Goal: Task Accomplishment & Management: Manage account settings

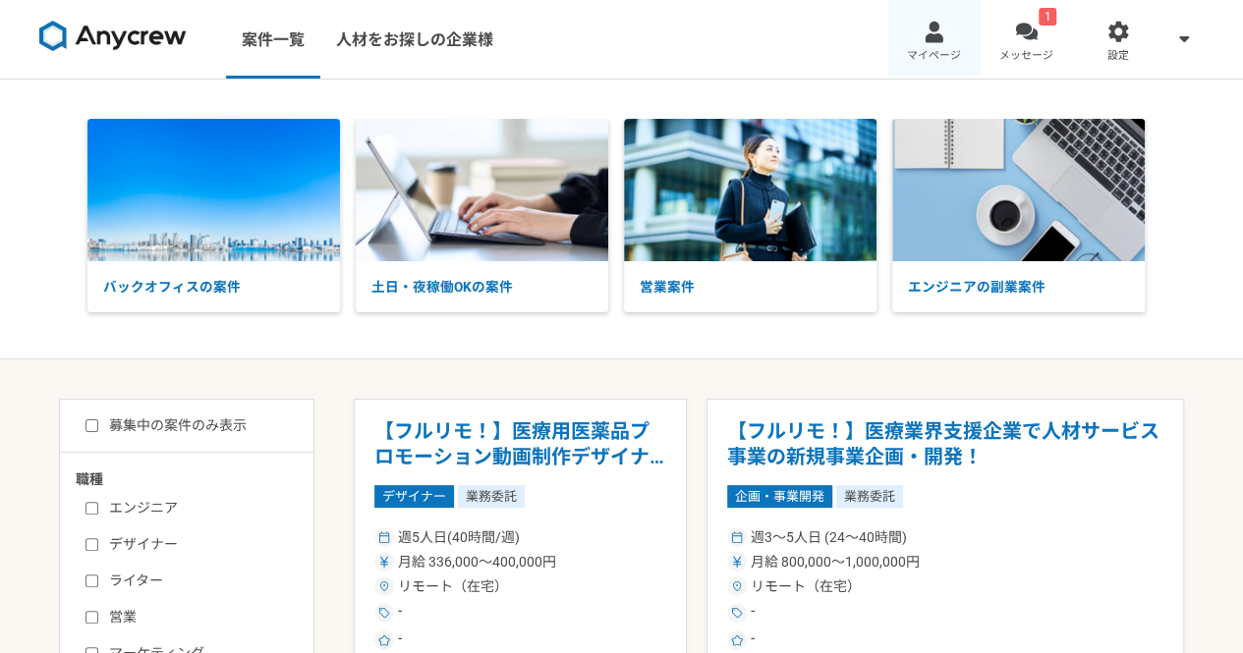
click at [931, 45] on link "マイページ" at bounding box center [934, 39] width 92 height 79
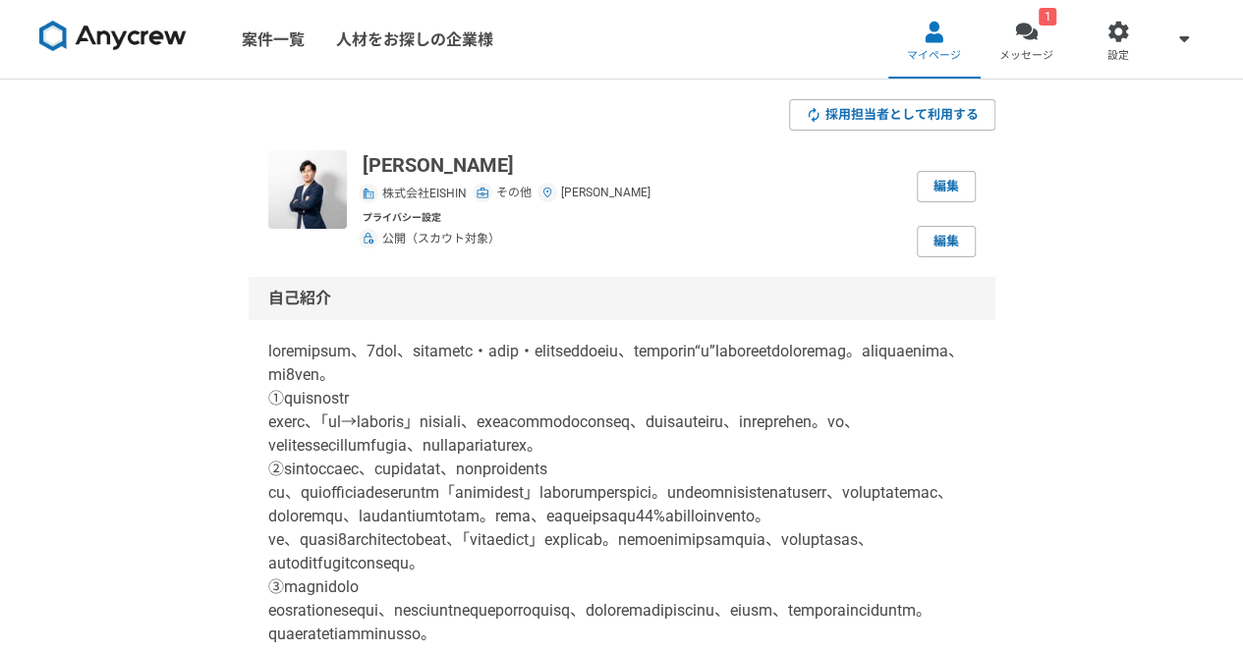
click at [304, 201] on img at bounding box center [307, 189] width 79 height 79
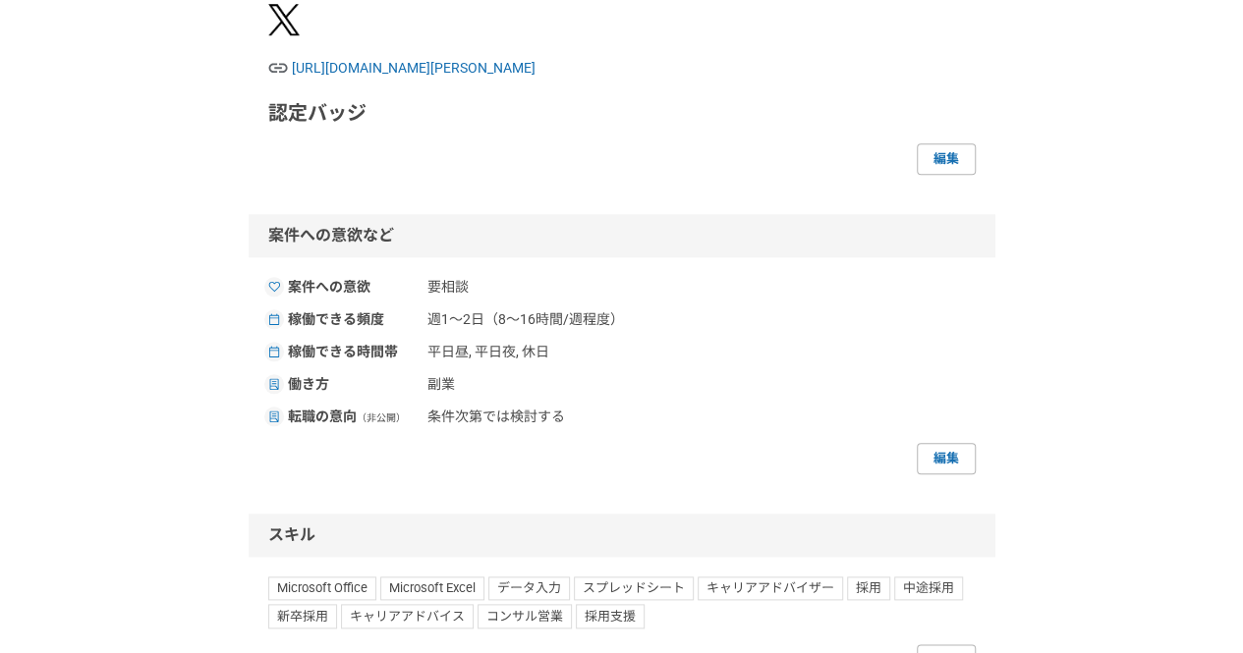
scroll to position [839, 0]
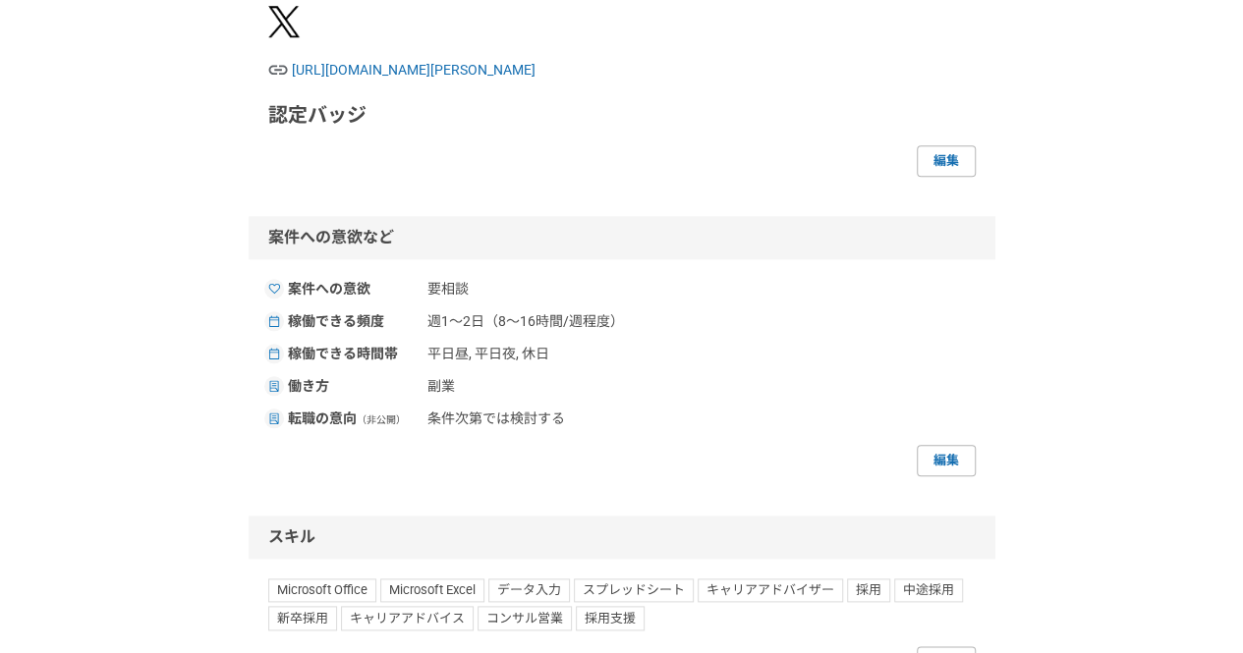
click at [287, 37] on img at bounding box center [283, 21] width 31 height 31
click at [383, 81] on span "[URL][DOMAIN_NAME][PERSON_NAME]" at bounding box center [634, 70] width 684 height 21
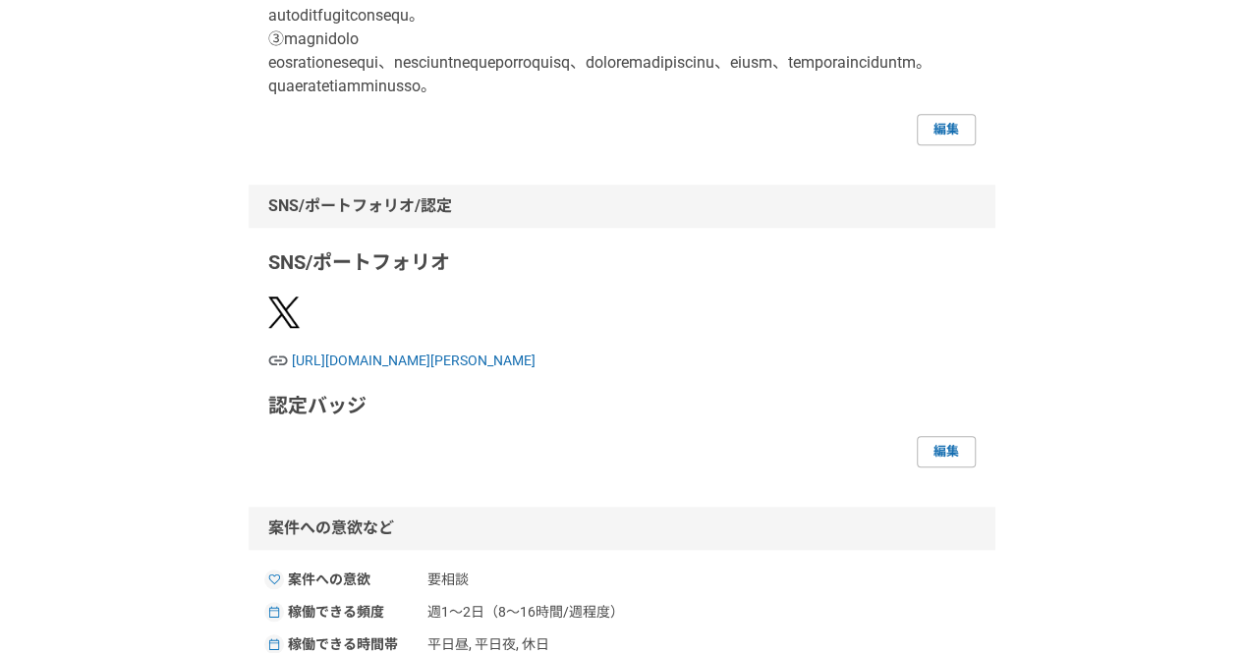
scroll to position [0, 0]
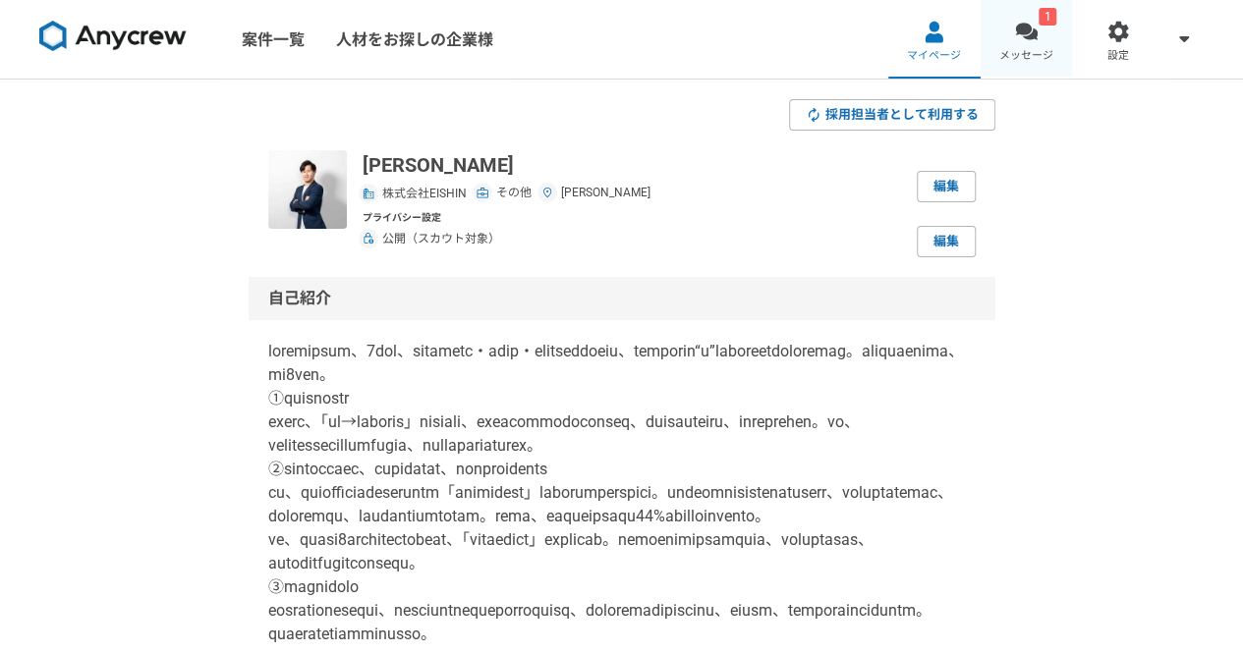
click at [1023, 52] on span "メッセージ" at bounding box center [1026, 56] width 54 height 16
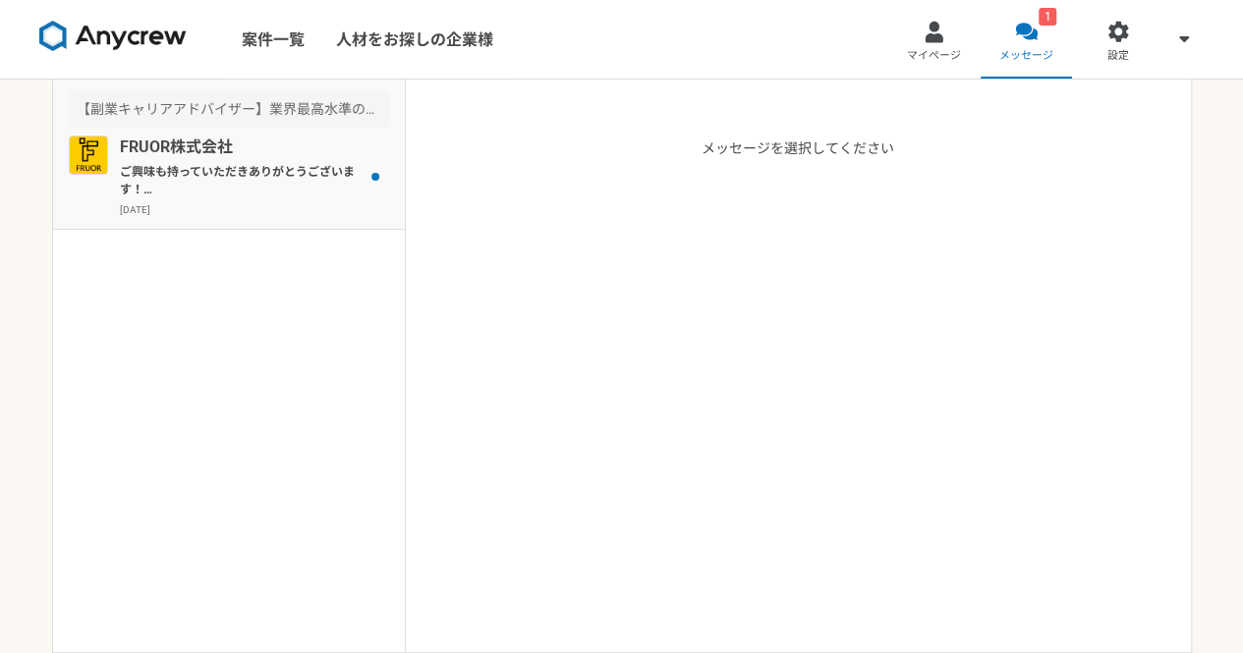
click at [279, 146] on p "FRUOR株式会社" at bounding box center [241, 148] width 243 height 24
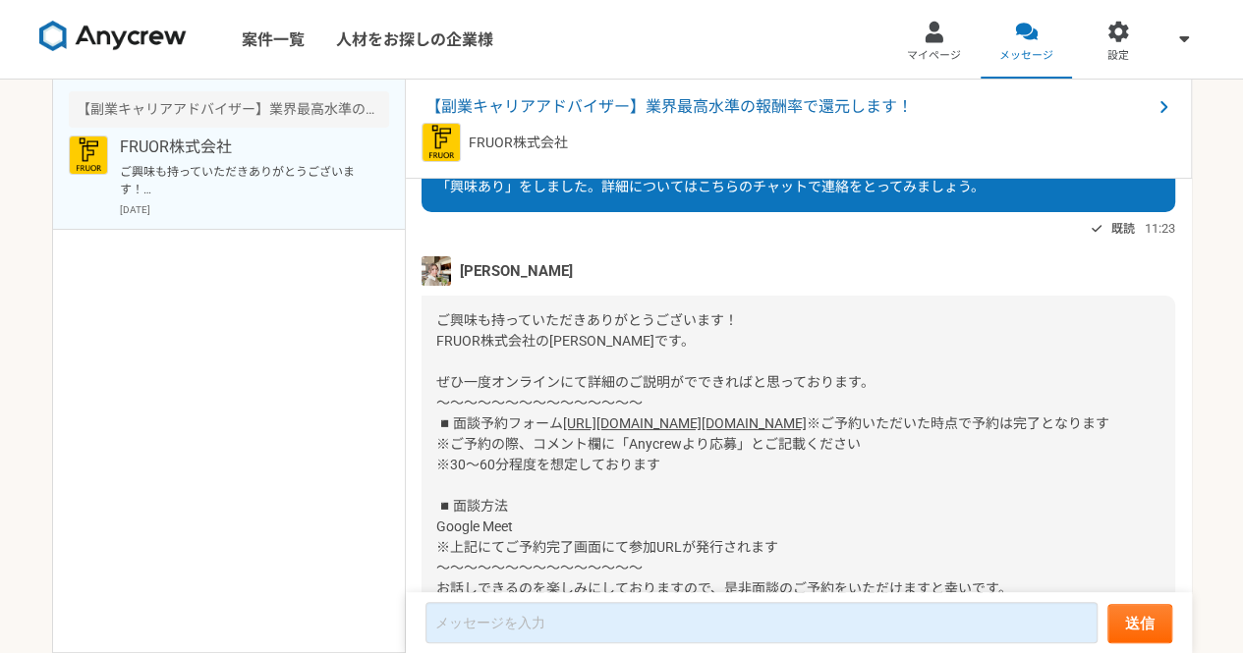
scroll to position [71, 0]
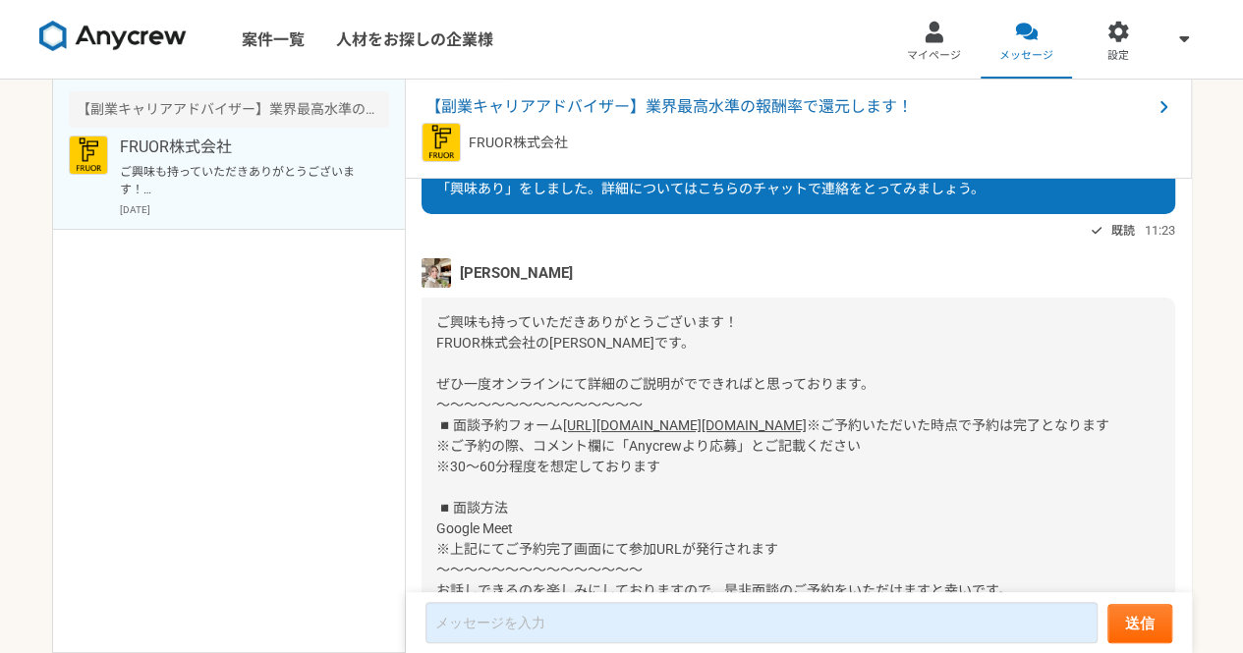
click at [438, 277] on img at bounding box center [436, 272] width 29 height 29
click at [438, 143] on img at bounding box center [441, 142] width 39 height 39
click at [552, 101] on span "【副業キャリアアドバイザー】業界最高水準の報酬率で還元します！" at bounding box center [788, 107] width 726 height 24
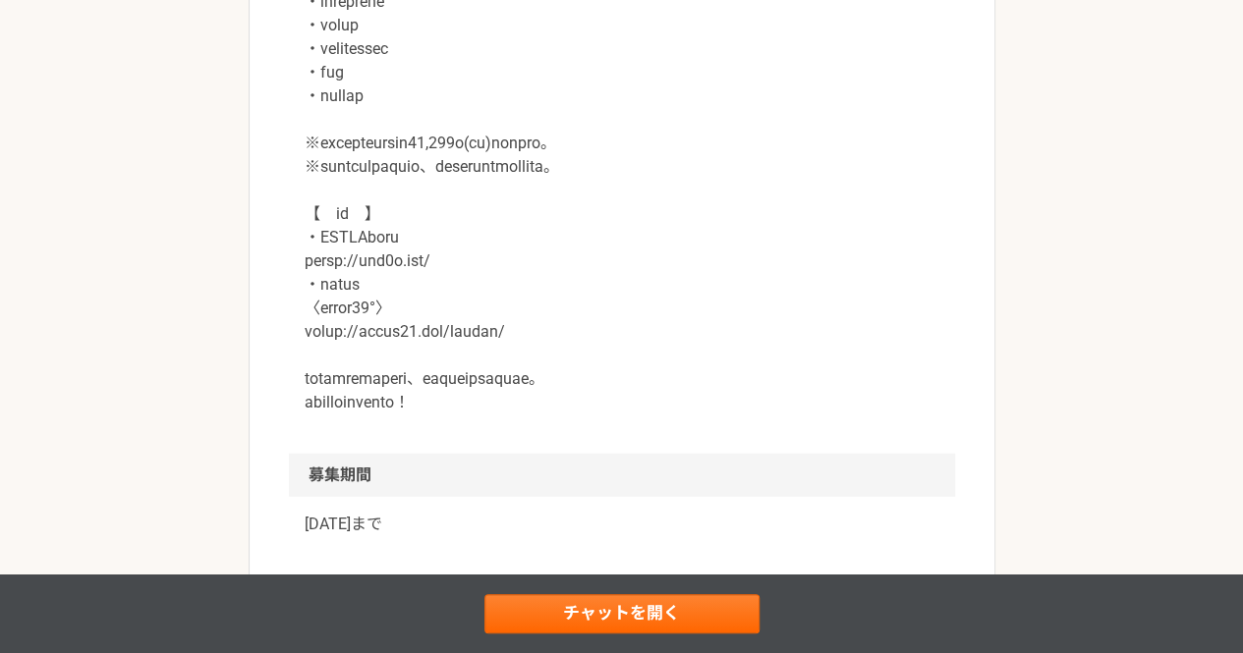
scroll to position [2326, 0]
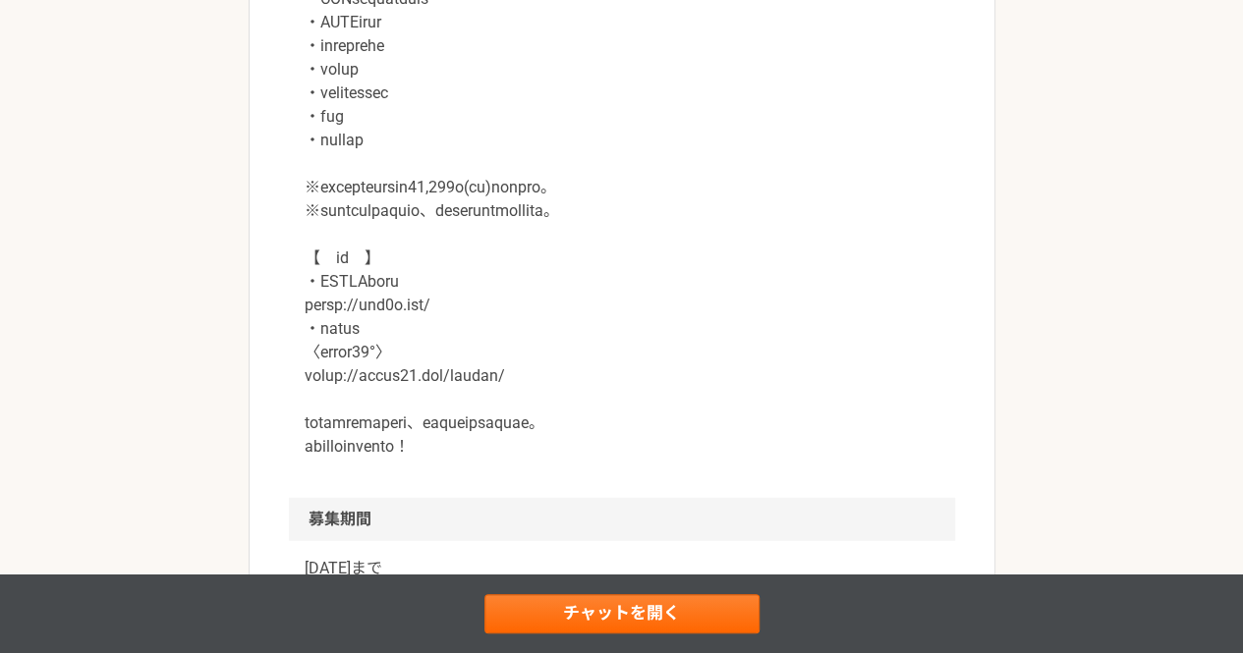
click at [430, 374] on p at bounding box center [622, 46] width 635 height 825
click at [355, 300] on p at bounding box center [622, 46] width 635 height 825
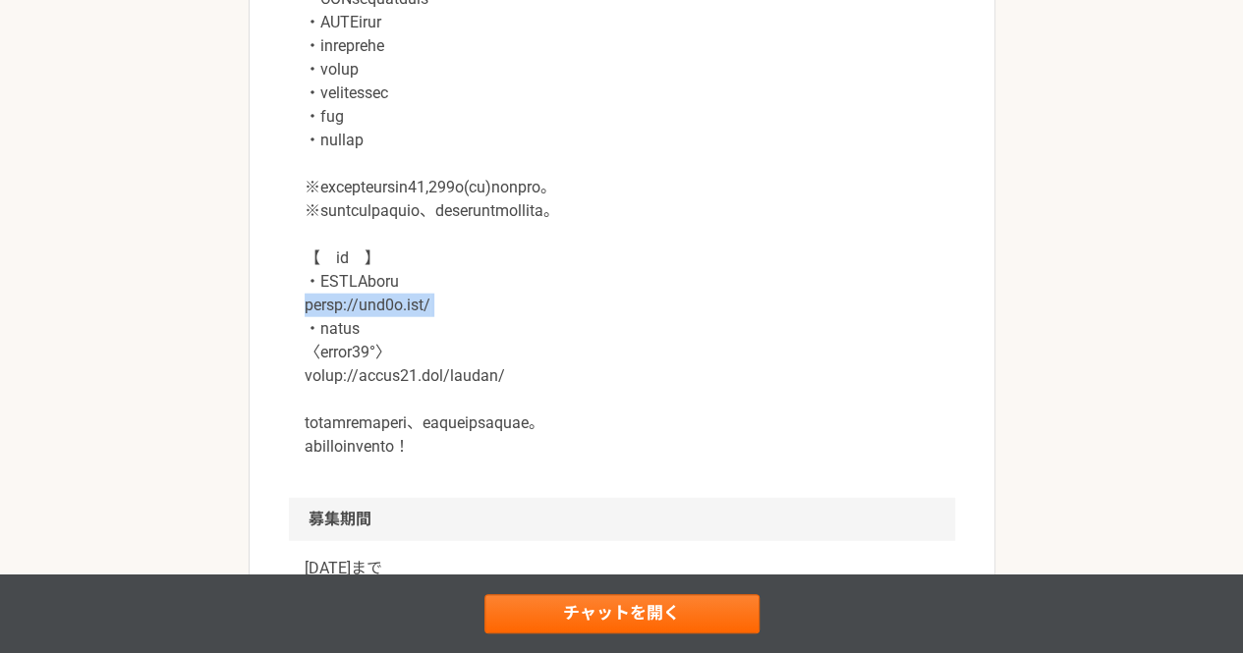
copy p "[URL][DOMAIN_NAME]"
click at [582, 229] on p at bounding box center [622, 46] width 635 height 825
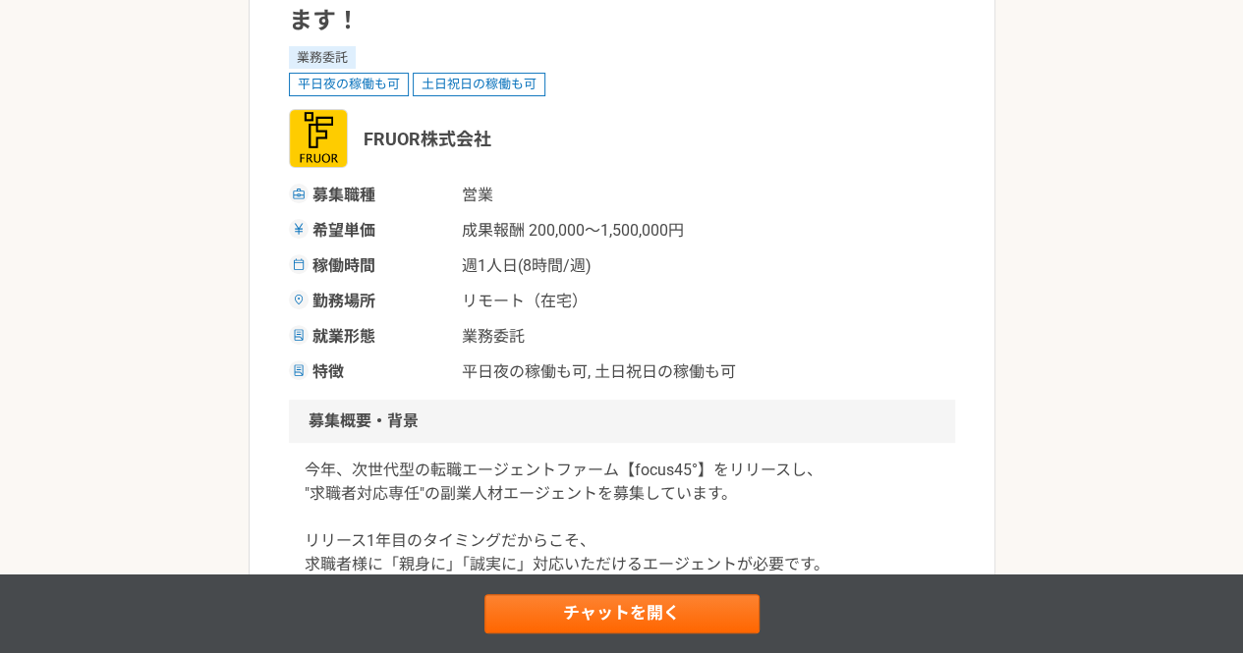
scroll to position [0, 0]
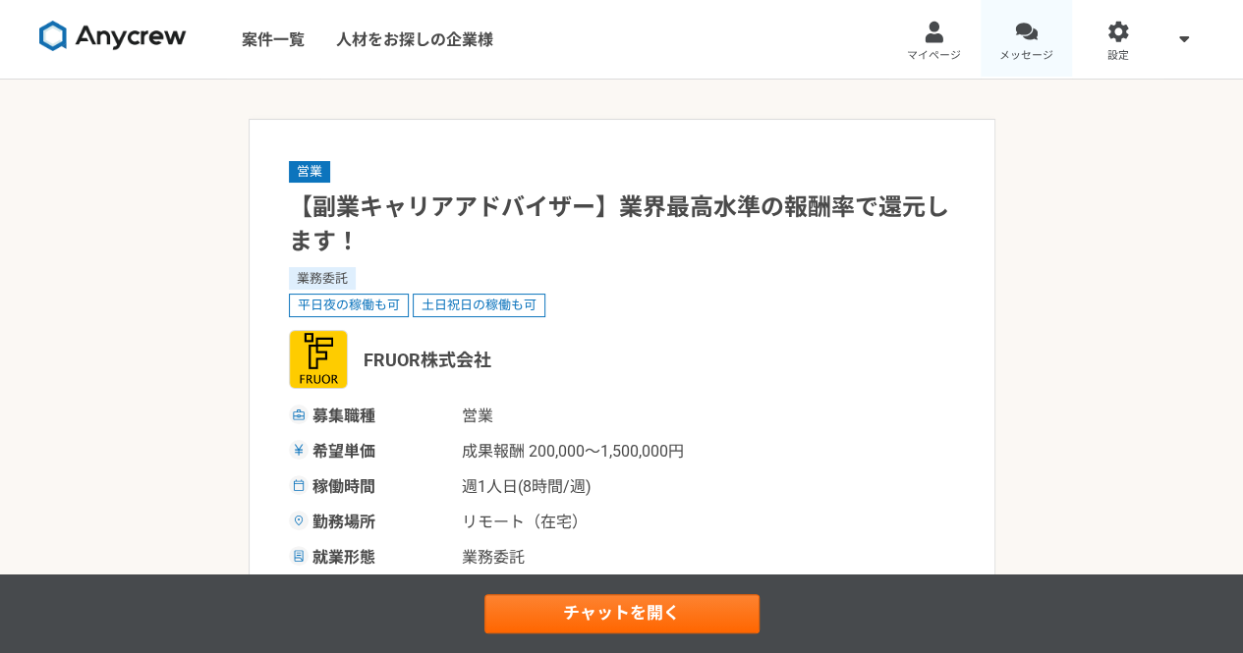
click at [1025, 53] on span "メッセージ" at bounding box center [1026, 56] width 54 height 16
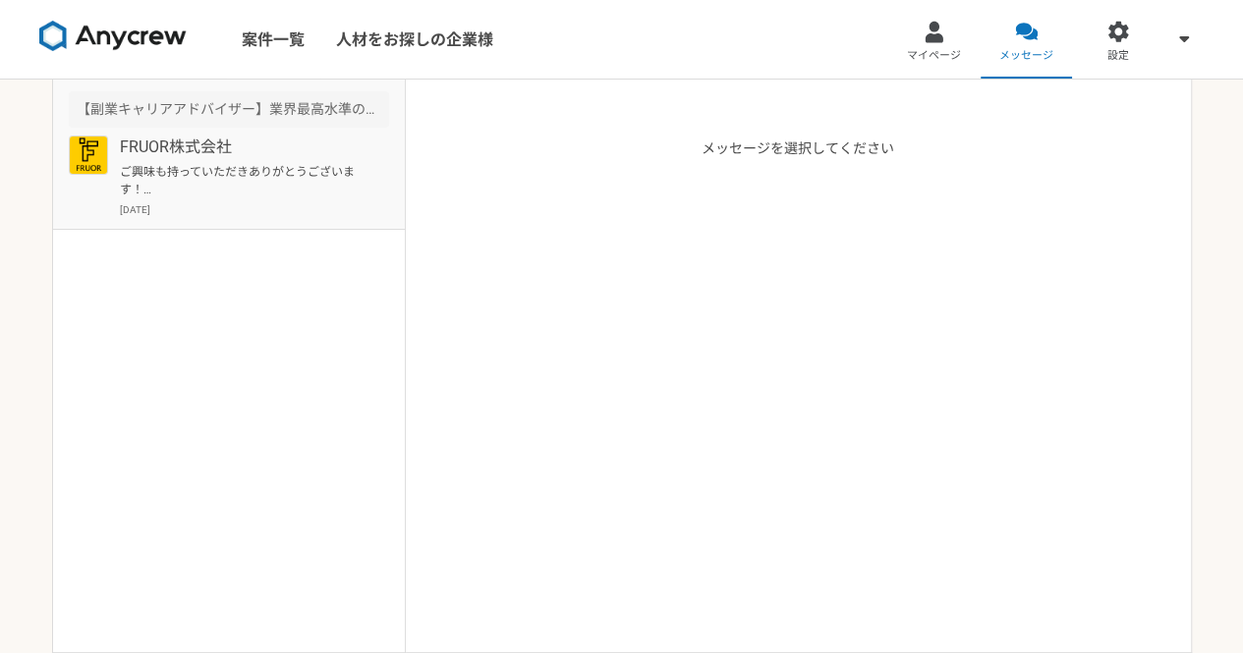
click at [283, 204] on p "[DATE]" at bounding box center [254, 209] width 269 height 15
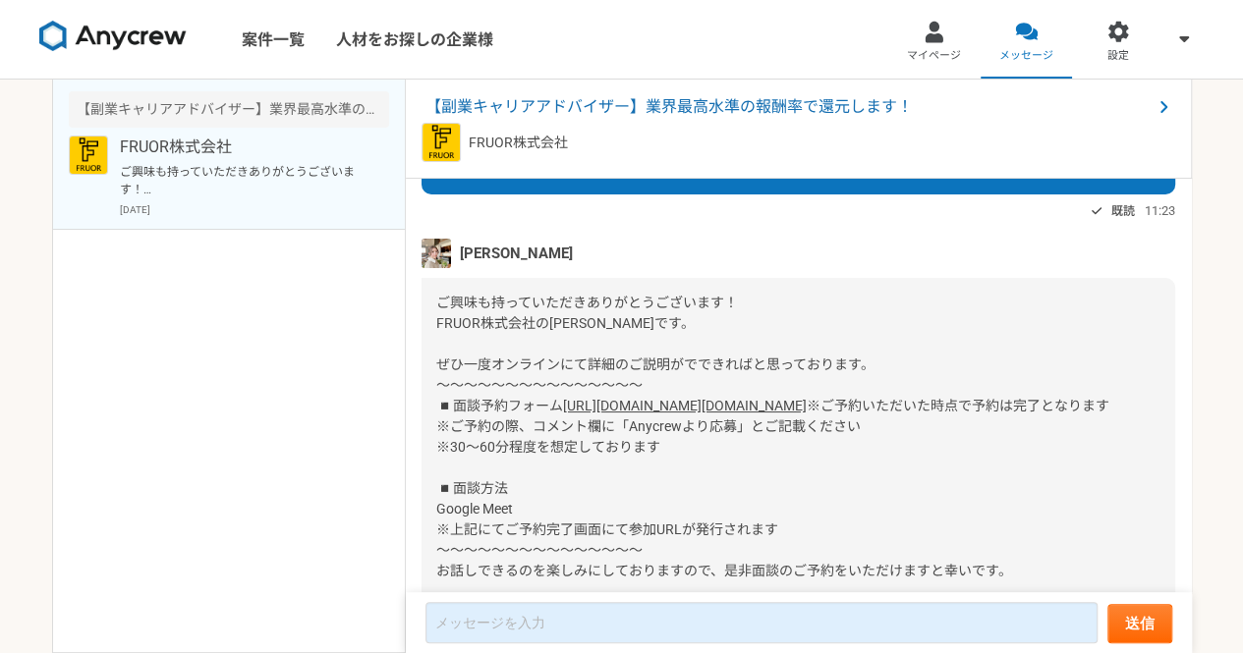
scroll to position [57, 0]
